Goal: Information Seeking & Learning: Learn about a topic

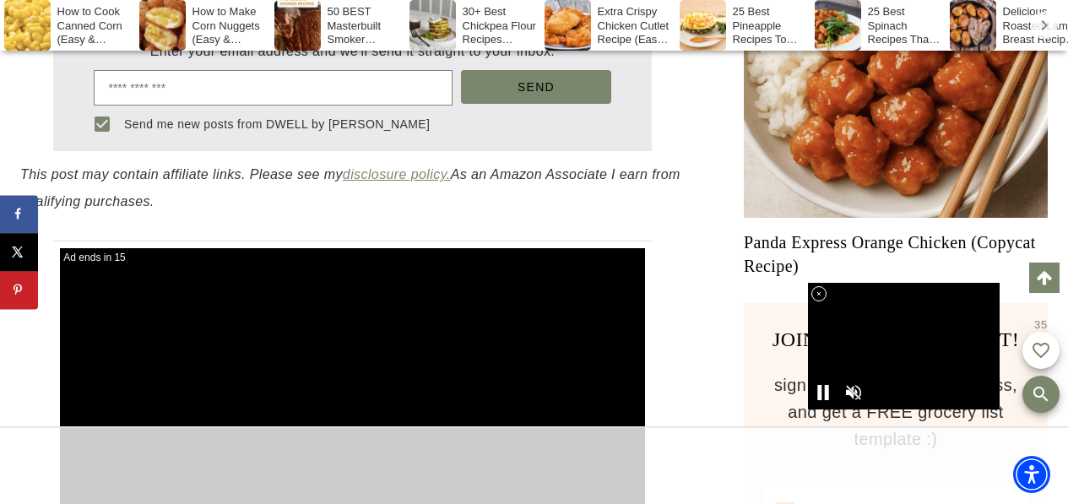
scroll to position [1599, 0]
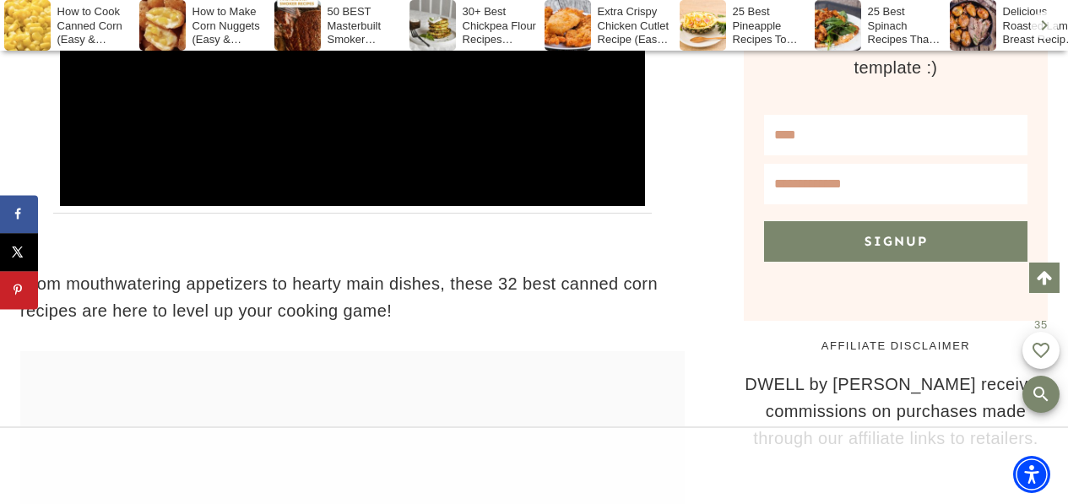
scroll to position [0, 0]
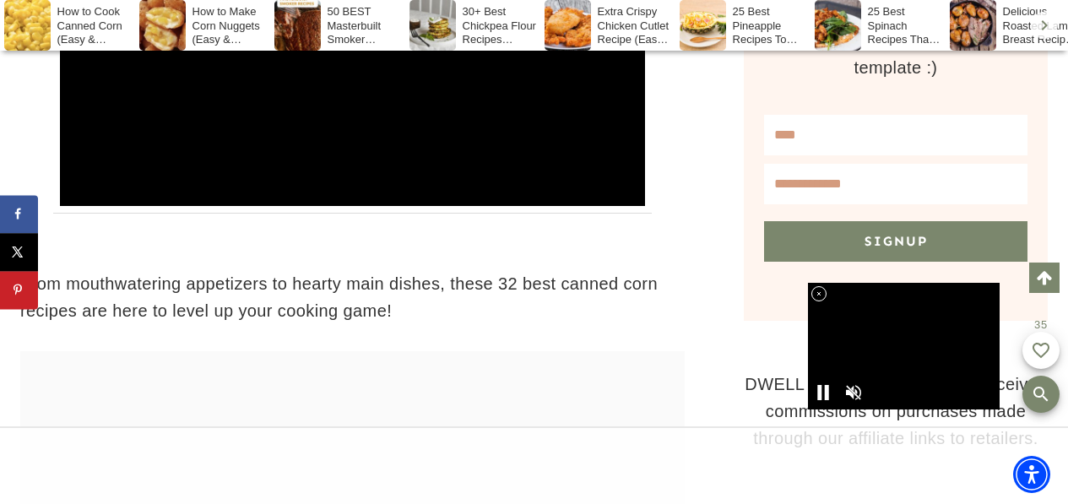
click at [664, 318] on p "From mouthwatering appetizers to hearty main dishes, these 32 best canned corn …" at bounding box center [352, 297] width 665 height 54
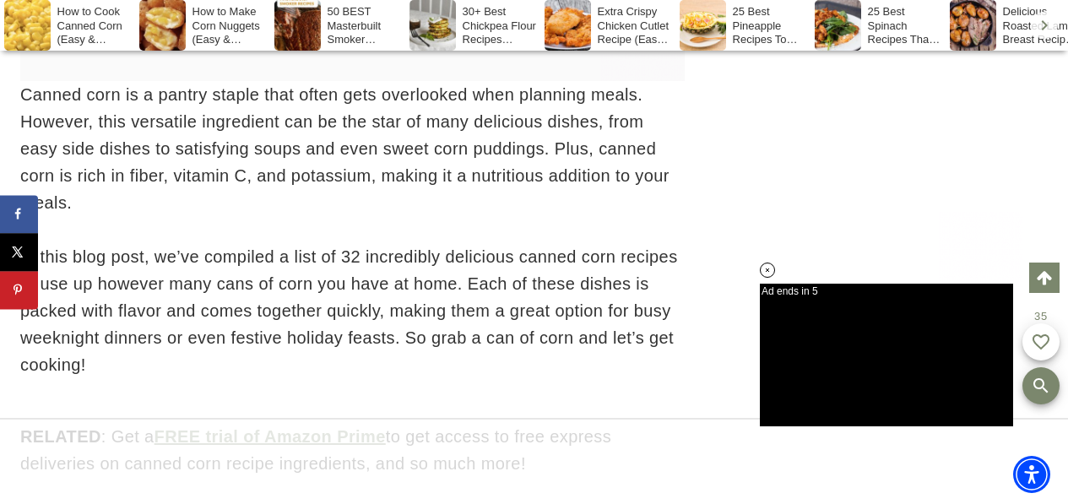
click at [664, 318] on p "In this blog post, we’ve compiled a list of 32 incredibly delicious canned corn…" at bounding box center [352, 310] width 665 height 135
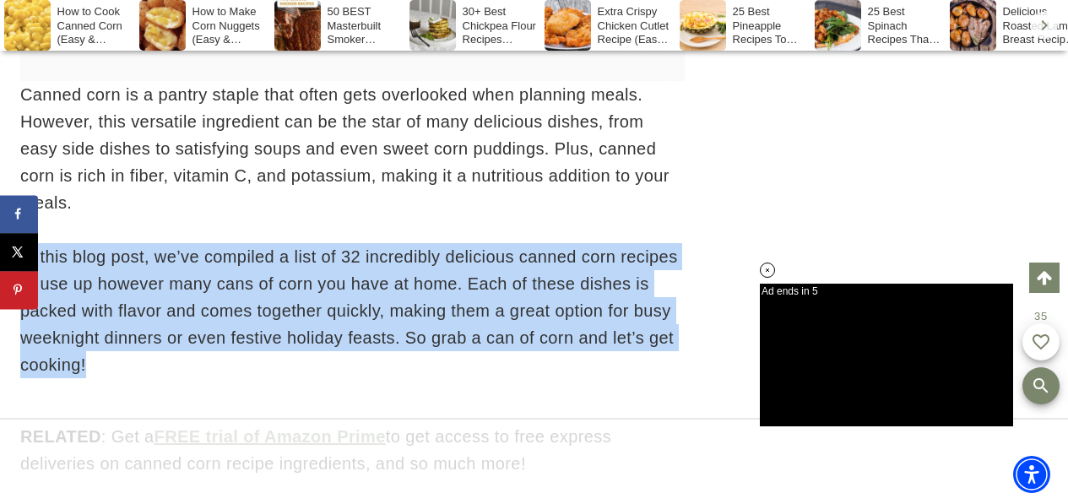
click at [664, 318] on p "In this blog post, we’ve compiled a list of 32 incredibly delicious canned corn…" at bounding box center [352, 310] width 665 height 135
click at [510, 309] on p "In this blog post, we’ve compiled a list of 32 incredibly delicious canned corn…" at bounding box center [352, 310] width 665 height 135
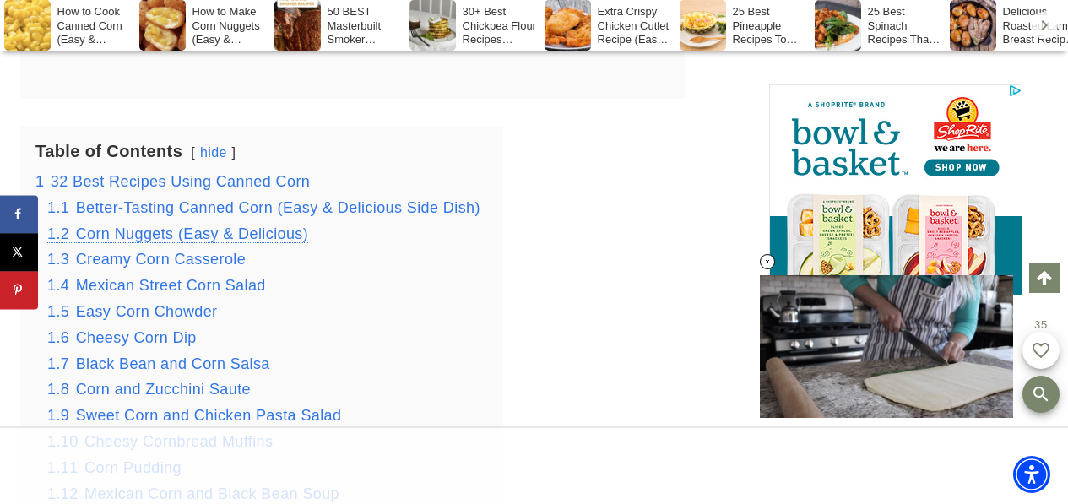
click at [122, 225] on span "Corn Nuggets (Easy & Delicious)" at bounding box center [192, 233] width 233 height 17
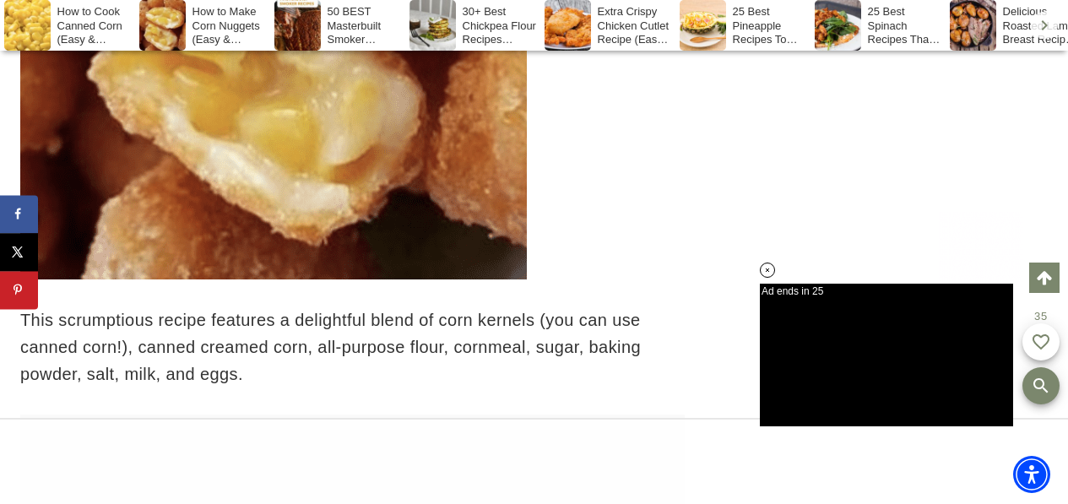
scroll to position [6438, 0]
